Goal: Task Accomplishment & Management: Use online tool/utility

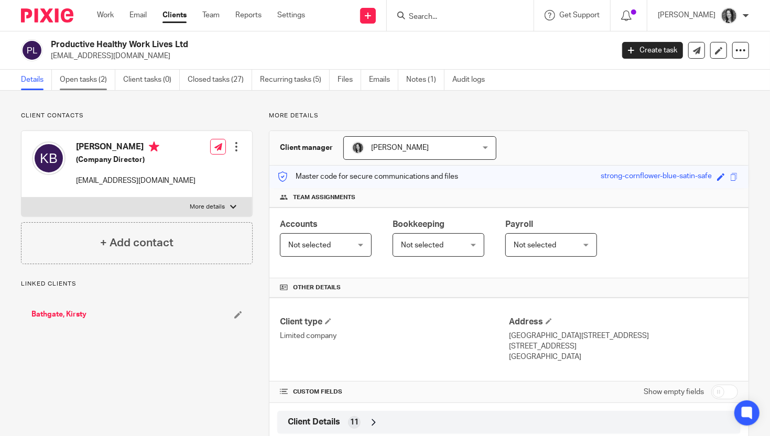
click at [77, 76] on link "Open tasks (2)" at bounding box center [88, 80] width 56 height 20
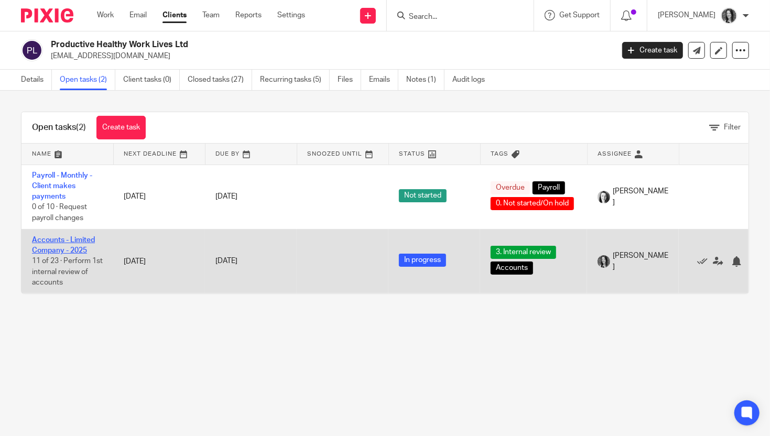
click at [69, 241] on link "Accounts - Limited Company - 2025" at bounding box center [63, 245] width 63 height 18
